Goal: Information Seeking & Learning: Learn about a topic

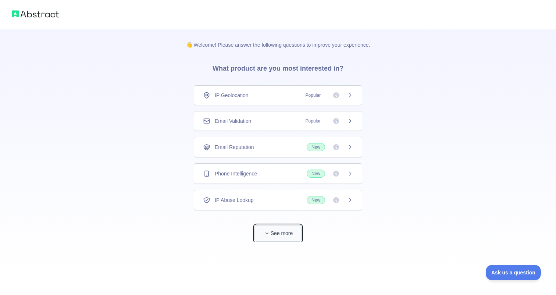
click at [271, 238] on button "See more" at bounding box center [277, 233] width 47 height 17
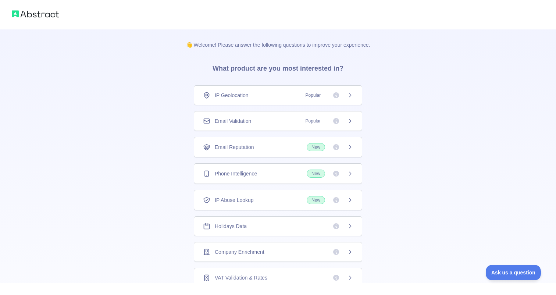
click at [289, 100] on div "IP Geolocation Popular" at bounding box center [278, 95] width 168 height 20
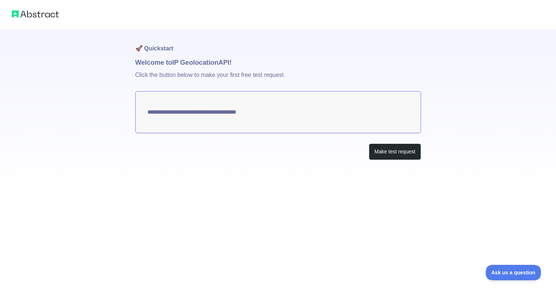
type textarea "**********"
click at [386, 152] on button "Make test request" at bounding box center [395, 151] width 52 height 17
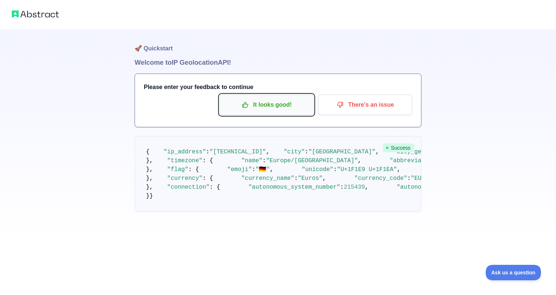
click at [294, 99] on p "It looks good!" at bounding box center [266, 105] width 83 height 13
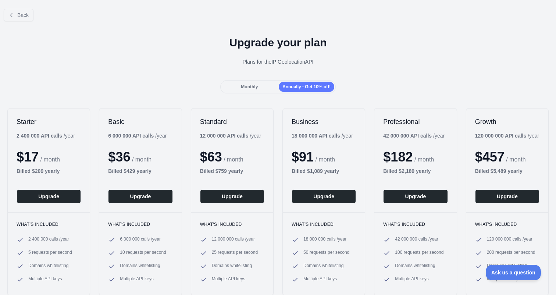
click at [261, 87] on div "Monthly" at bounding box center [250, 87] width 56 height 10
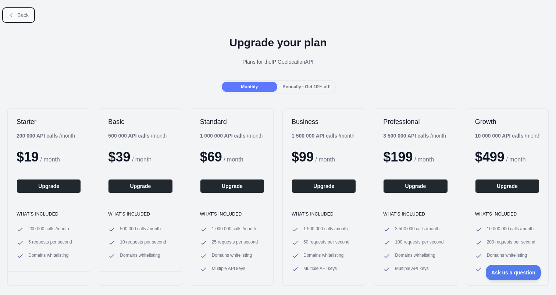
click at [20, 19] on button "Back" at bounding box center [19, 15] width 30 height 13
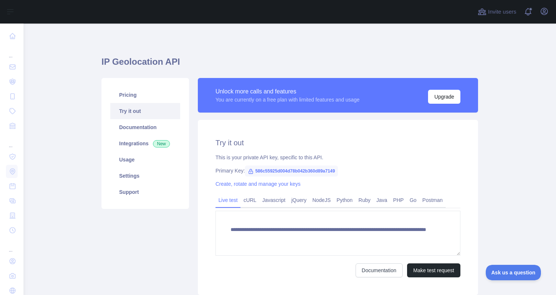
click at [297, 172] on span "586c55925d004d78b042b360d89a7149" at bounding box center [291, 170] width 93 height 11
copy span "586c55925d004d78b042b360d89a7149"
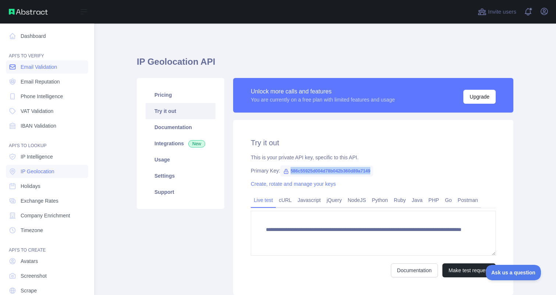
click at [41, 69] on span "Email Validation" at bounding box center [39, 66] width 36 height 7
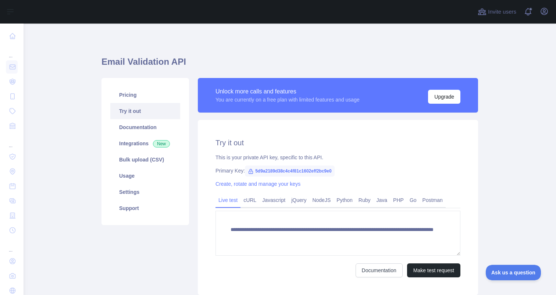
click at [301, 168] on span "5d9a2189d38c4c4f81c1602eff2bc9e0" at bounding box center [290, 170] width 90 height 11
copy span "5d9a2189d38c4c4f81c1602eff2bc9e0"
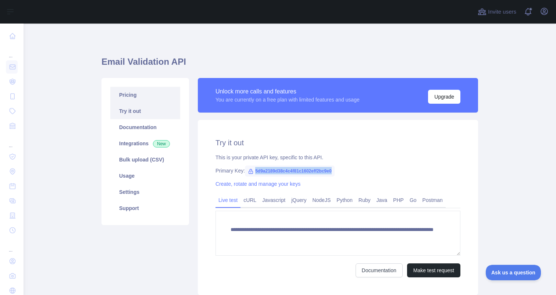
click at [157, 98] on link "Pricing" at bounding box center [145, 95] width 70 height 16
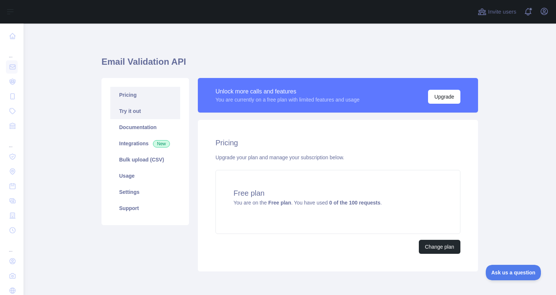
click at [147, 113] on link "Try it out" at bounding box center [145, 111] width 70 height 16
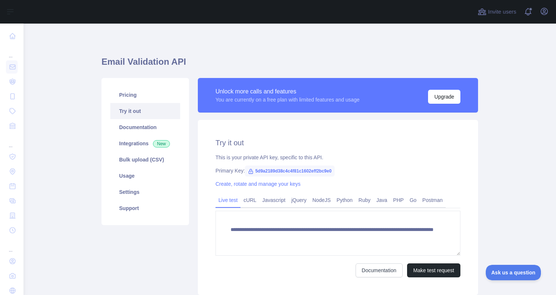
click at [147, 113] on link "Try it out" at bounding box center [145, 111] width 70 height 16
click at [149, 127] on link "Documentation" at bounding box center [145, 127] width 70 height 16
click at [152, 145] on link "Integrations New" at bounding box center [145, 143] width 70 height 16
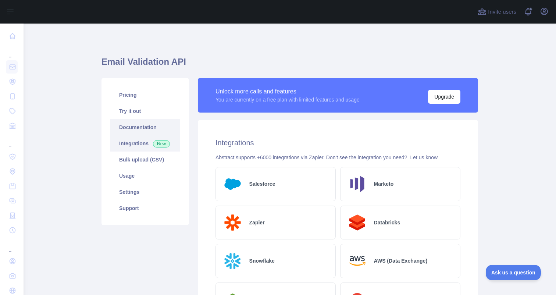
click at [148, 133] on link "Documentation" at bounding box center [145, 127] width 70 height 16
click at [122, 170] on link "Usage" at bounding box center [145, 176] width 70 height 16
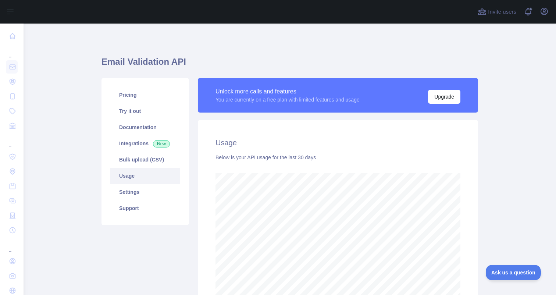
scroll to position [72, 0]
